Goal: Navigation & Orientation: Find specific page/section

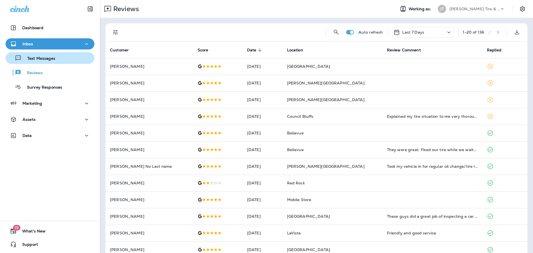
click at [50, 64] on button "Text Messages" at bounding box center [50, 58] width 89 height 12
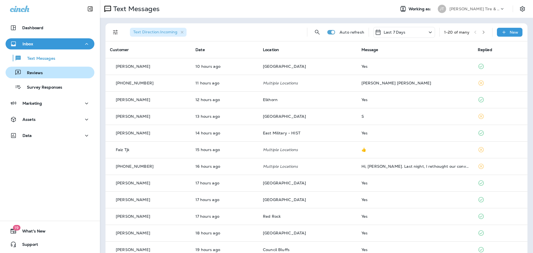
click at [46, 69] on div "Reviews" at bounding box center [50, 72] width 84 height 8
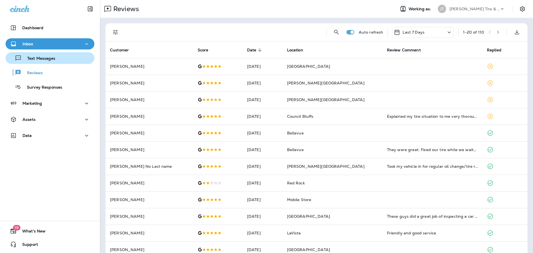
click at [37, 62] on div "Text Messages" at bounding box center [31, 58] width 47 height 8
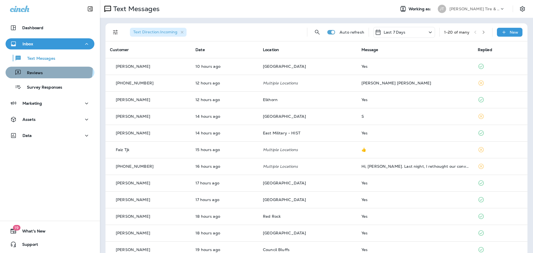
click at [42, 69] on div "Reviews" at bounding box center [50, 72] width 84 height 8
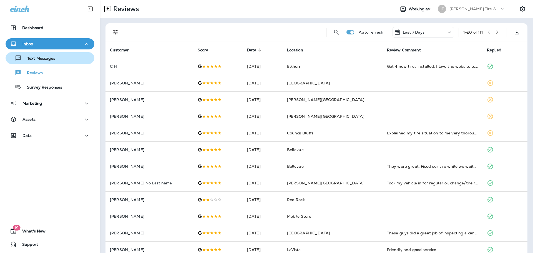
click at [50, 57] on p "Text Messages" at bounding box center [39, 58] width 34 height 5
